Goal: Find specific page/section

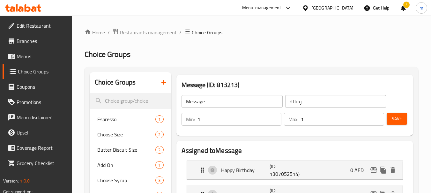
click at [162, 31] on span "Restaurants management" at bounding box center [148, 33] width 57 height 8
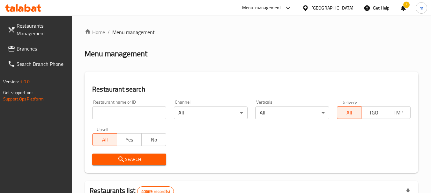
click at [32, 43] on link "Branches" at bounding box center [37, 48] width 69 height 15
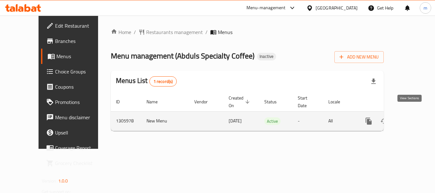
click at [407, 115] on link "enhanced table" at bounding box center [414, 121] width 15 height 15
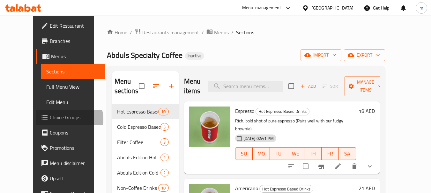
click at [50, 120] on span "Choice Groups" at bounding box center [75, 118] width 50 height 8
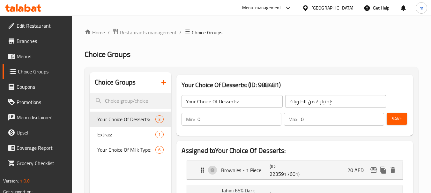
click at [163, 33] on span "Restaurants management" at bounding box center [148, 33] width 57 height 8
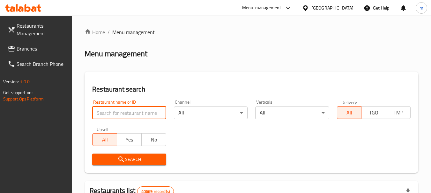
click at [108, 117] on input "search" at bounding box center [129, 113] width 74 height 13
paste input "703926"
type input "703926"
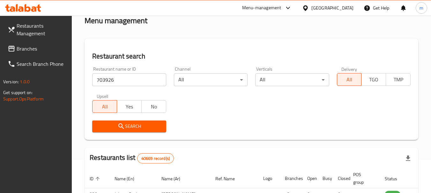
scroll to position [64, 0]
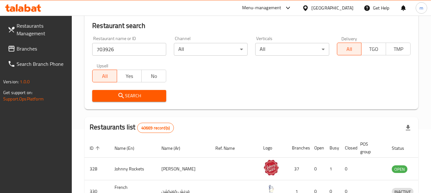
click at [158, 98] on span "Search" at bounding box center [128, 96] width 63 height 8
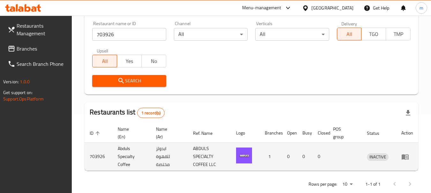
scroll to position [91, 0]
